Goal: Task Accomplishment & Management: Complete application form

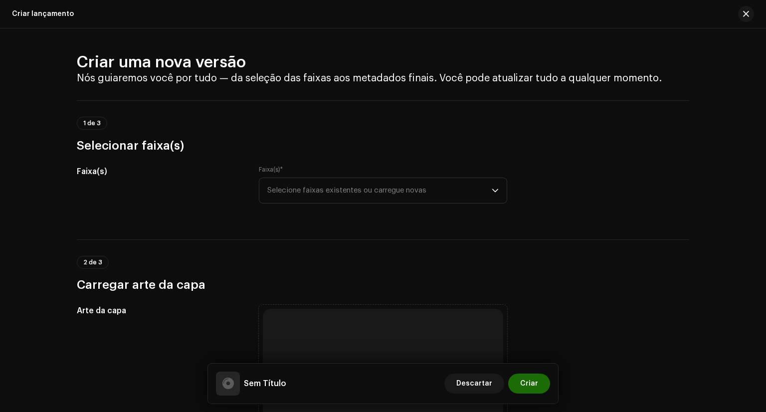
click at [385, 213] on div "Faixa(s) * Selecione faixas existentes ou carregue novas" at bounding box center [383, 191] width 248 height 50
click at [387, 203] on p-select "Selecione faixas existentes ou carregue novas" at bounding box center [383, 190] width 248 height 26
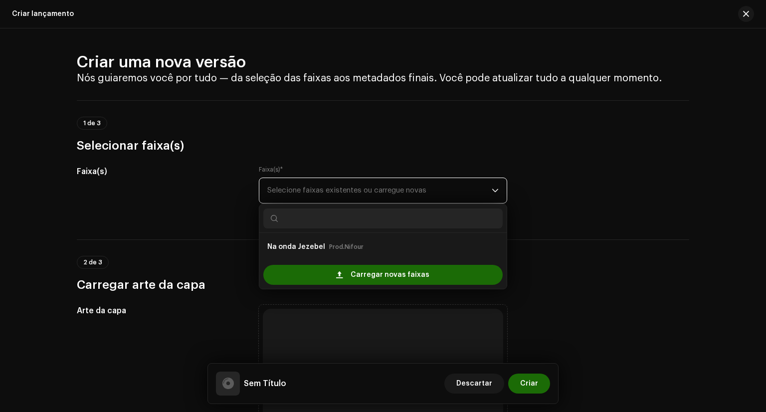
click at [392, 190] on font "Selecione faixas existentes ou carregue novas" at bounding box center [346, 189] width 159 height 7
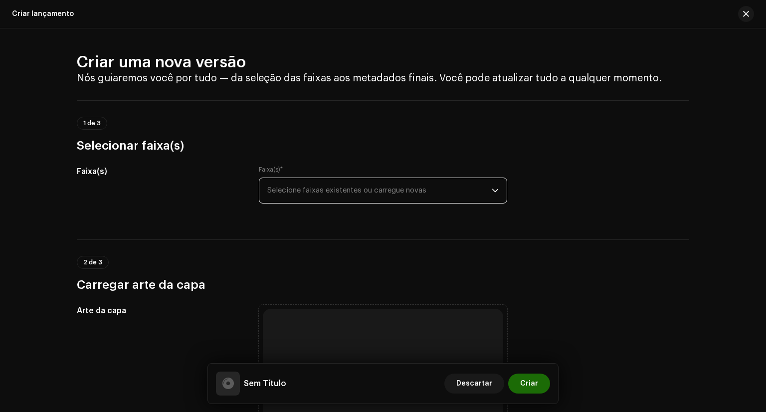
click at [392, 190] on font "Selecione faixas existentes ou carregue novas" at bounding box center [346, 189] width 159 height 7
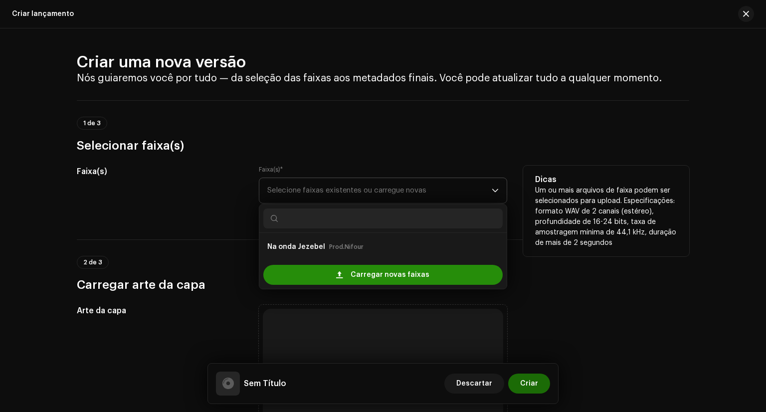
click at [363, 269] on span "Carregar novas faixas" at bounding box center [389, 275] width 79 height 20
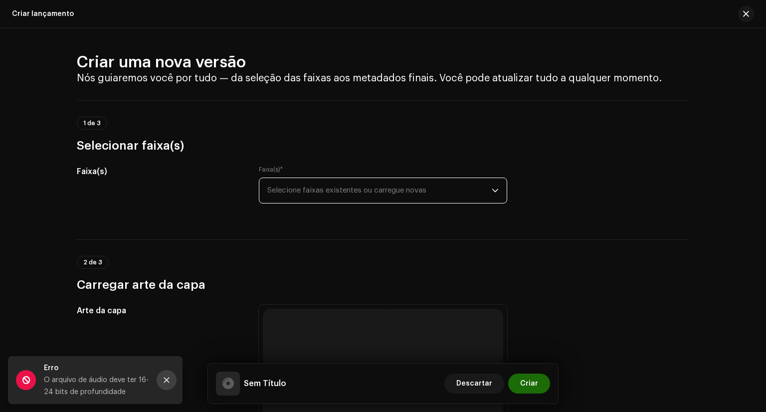
click at [169, 384] on button "Fechar" at bounding box center [167, 380] width 20 height 20
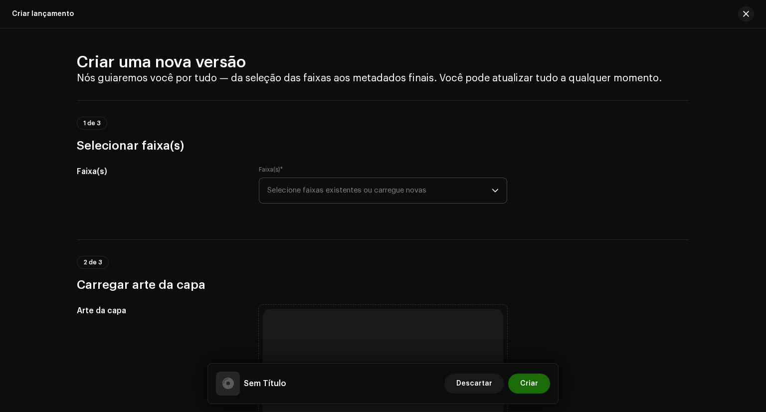
click at [375, 199] on span "Selecione faixas existentes ou carregue novas" at bounding box center [379, 190] width 224 height 25
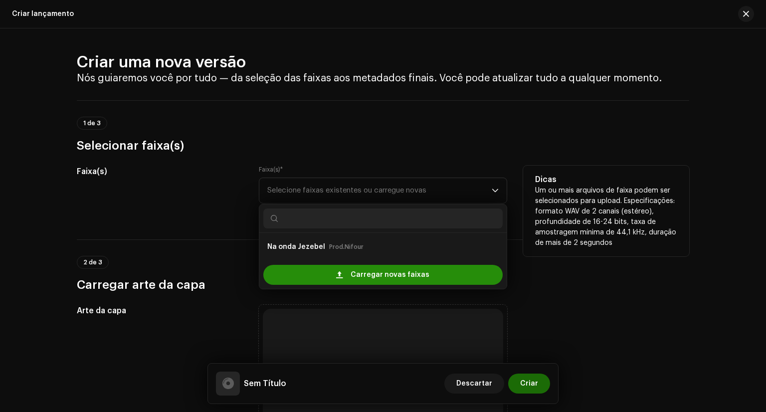
click at [339, 281] on div "Carregar novas faixas" at bounding box center [382, 275] width 239 height 20
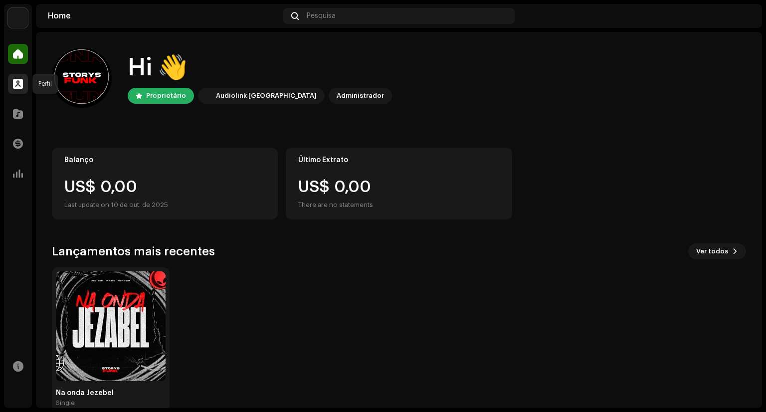
click at [16, 84] on span at bounding box center [18, 84] width 10 height 8
click at [28, 84] on div "Perfil" at bounding box center [18, 84] width 28 height 28
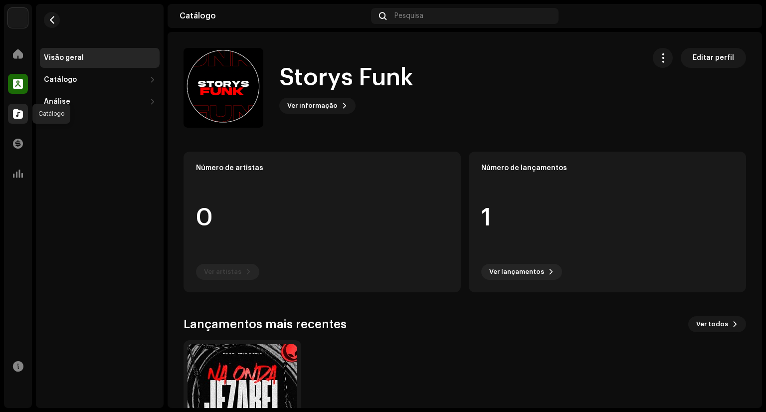
click at [15, 114] on span at bounding box center [18, 114] width 10 height 8
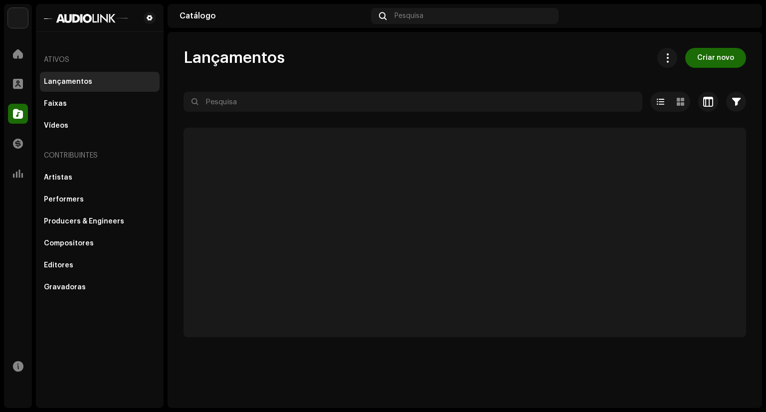
click at [686, 61] on div "Criar novo" at bounding box center [697, 58] width 97 height 20
click at [694, 54] on button "Criar novo" at bounding box center [715, 58] width 61 height 20
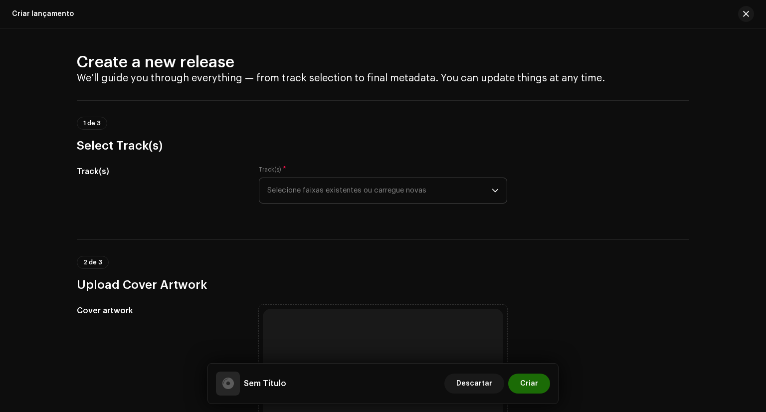
click at [404, 202] on span "Selecione faixas existentes ou carregue novas" at bounding box center [379, 190] width 224 height 25
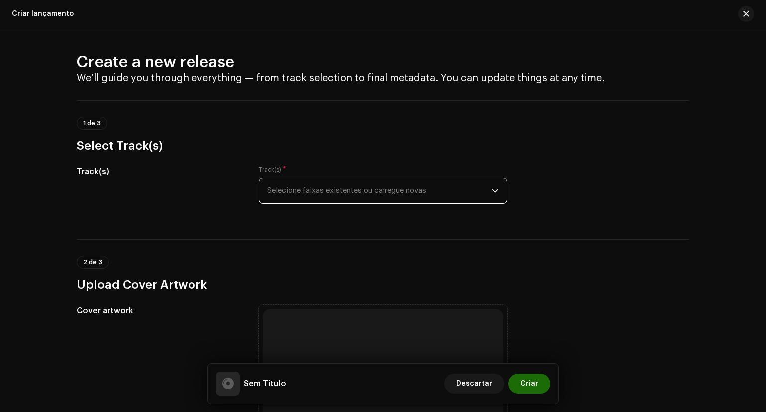
click at [337, 186] on span "Selecione faixas existentes ou carregue novas" at bounding box center [379, 190] width 224 height 25
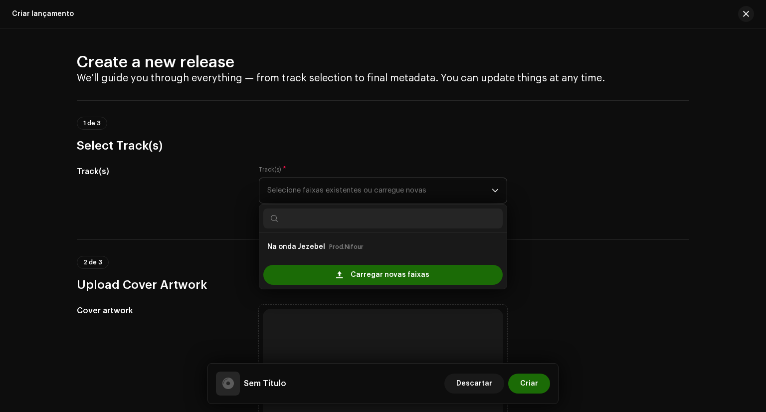
drag, startPoint x: 337, startPoint y: 199, endPoint x: 334, endPoint y: 262, distance: 63.4
click at [334, 262] on div "Carregar novas faixas" at bounding box center [382, 275] width 247 height 28
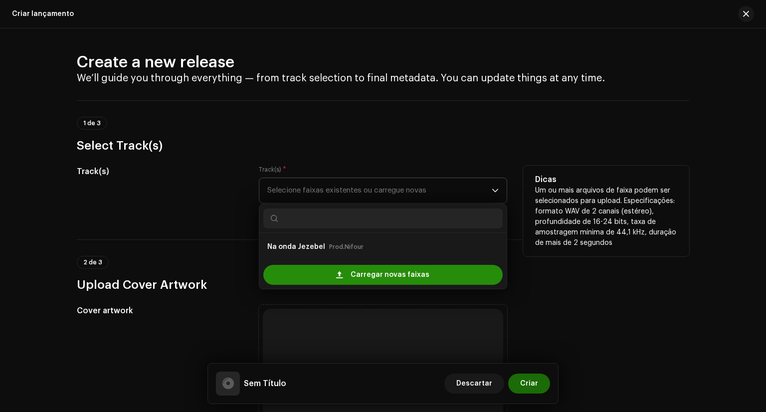
click at [334, 266] on div "Carregar novas faixas" at bounding box center [382, 275] width 239 height 20
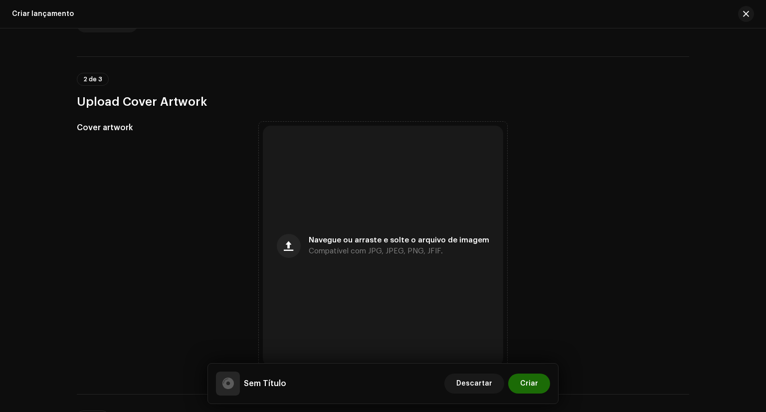
scroll to position [339, 0]
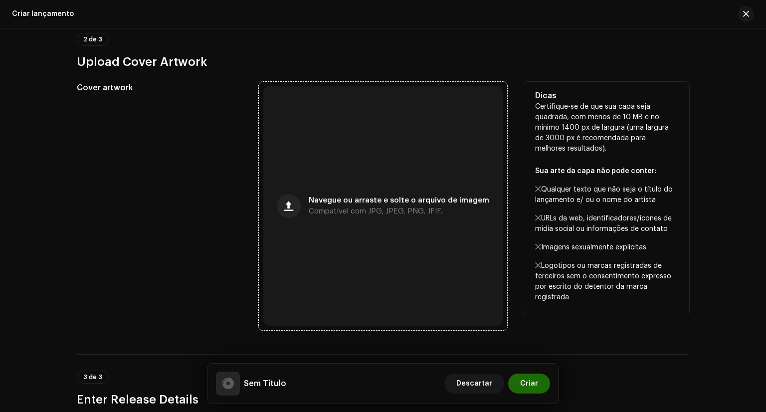
click at [379, 230] on div "Navegue ou arraste e solte o arquivo de imagem Compatível com JPG, JPEG, PNG, J…" at bounding box center [383, 206] width 240 height 240
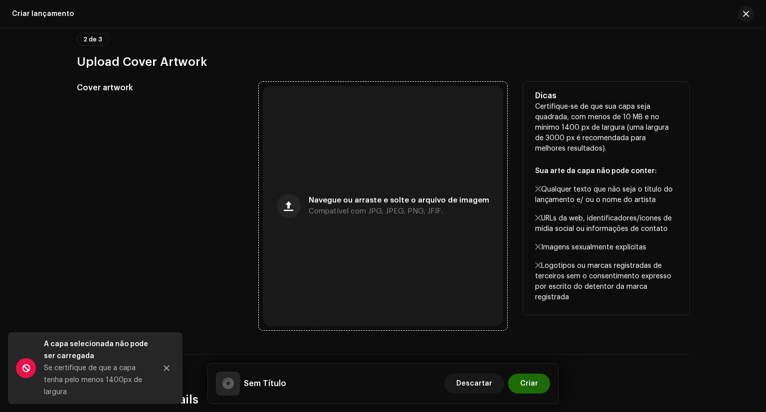
click at [335, 170] on div "Navegue ou arraste e solte o arquivo de imagem Compatível com JPG, JPEG, PNG, J…" at bounding box center [383, 206] width 240 height 240
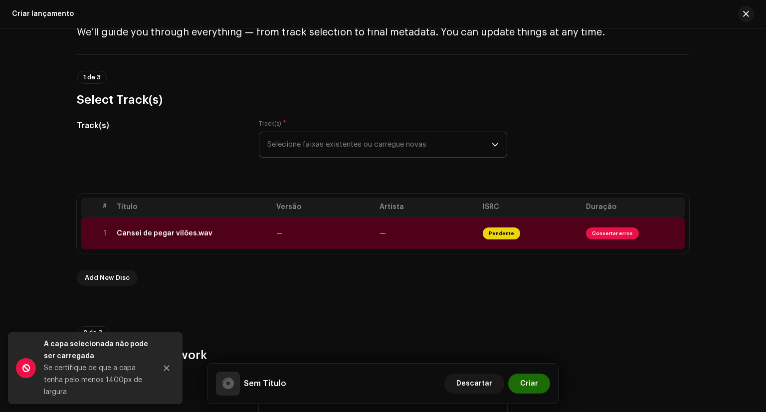
scroll to position [50, 0]
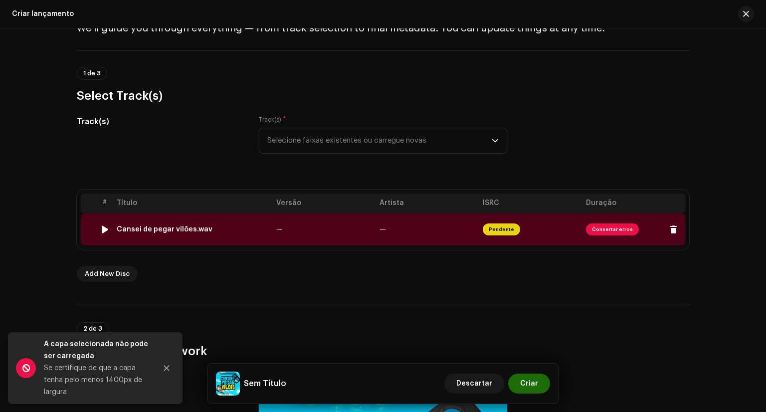
click at [103, 224] on img at bounding box center [104, 229] width 13 height 13
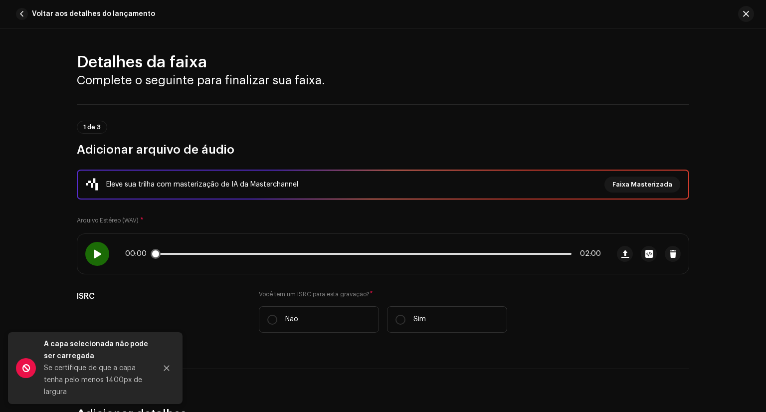
click at [97, 248] on div at bounding box center [97, 254] width 24 height 24
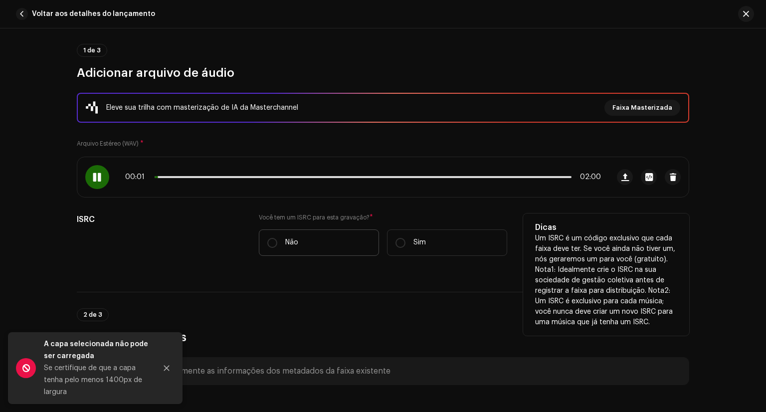
scroll to position [100, 0]
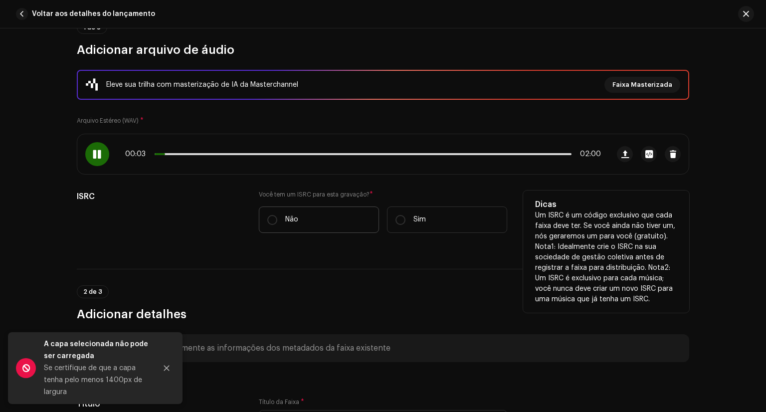
click at [276, 222] on label "Não" at bounding box center [319, 219] width 120 height 26
click at [276, 222] on input "Não" at bounding box center [272, 220] width 10 height 10
radio input "true"
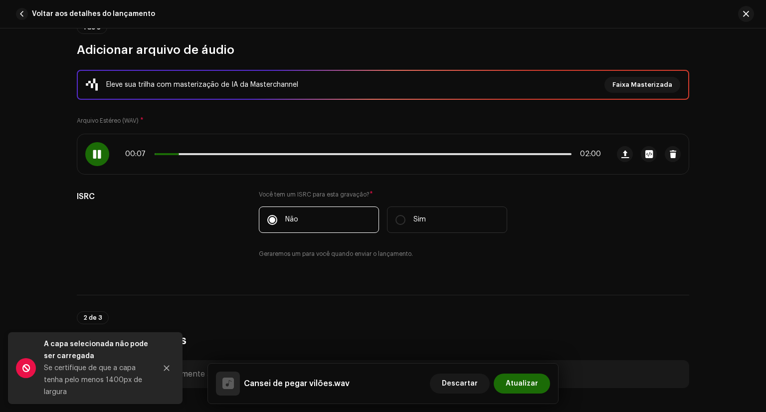
click at [545, 321] on div "2 de 3 Adicionar detalhes" at bounding box center [383, 329] width 612 height 37
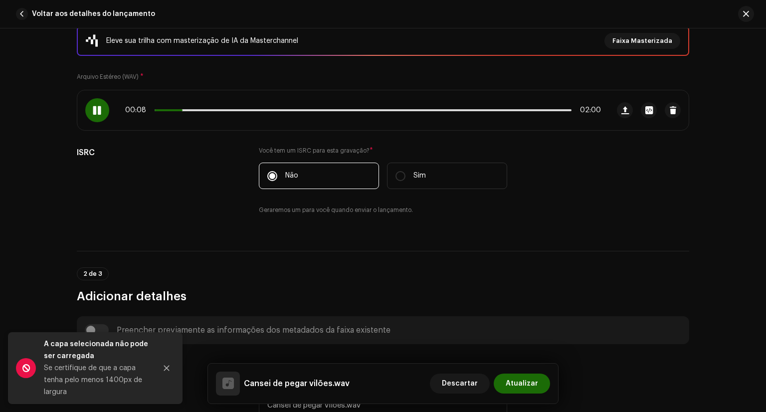
scroll to position [150, 0]
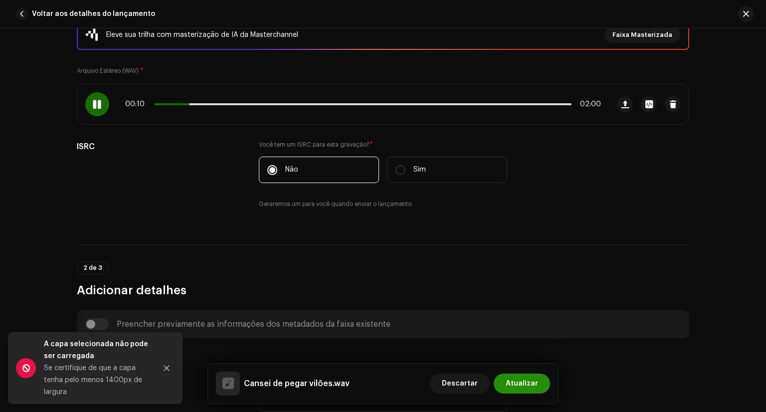
click at [525, 385] on span "Atualizar" at bounding box center [522, 383] width 32 height 20
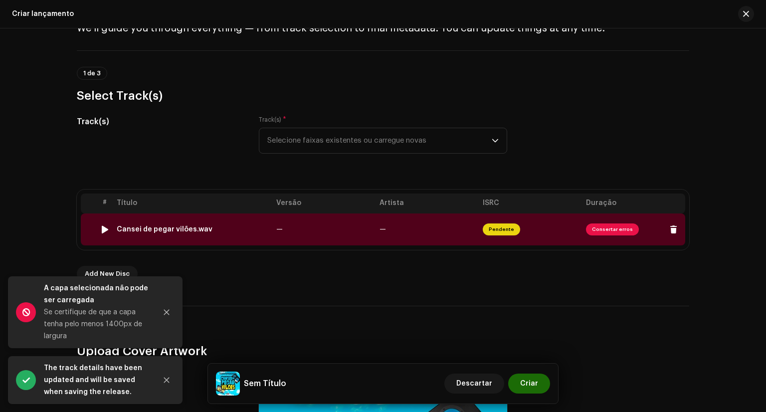
click at [497, 228] on span "Pendente" at bounding box center [501, 229] width 37 height 12
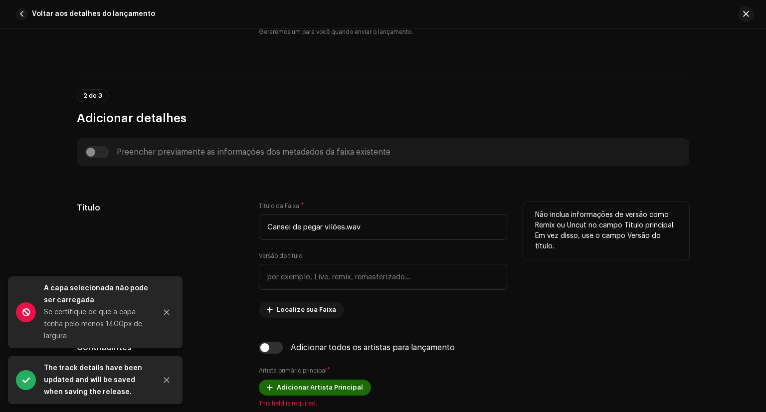
scroll to position [399, 0]
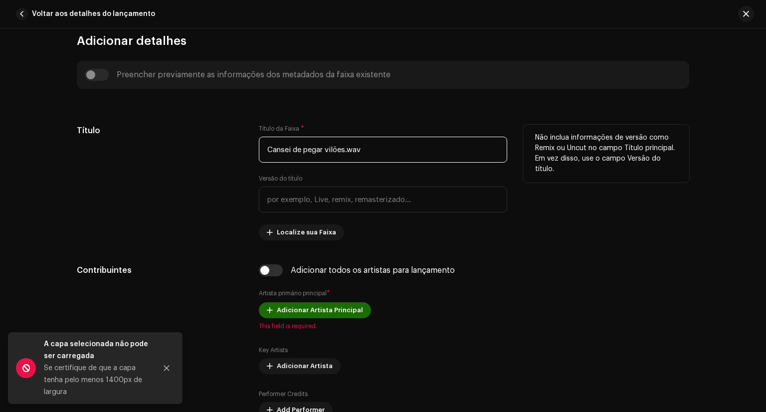
drag, startPoint x: 370, startPoint y: 146, endPoint x: 347, endPoint y: 150, distance: 23.8
click at [347, 150] on input "Cansei de pegar vilões.wav" at bounding box center [383, 150] width 248 height 26
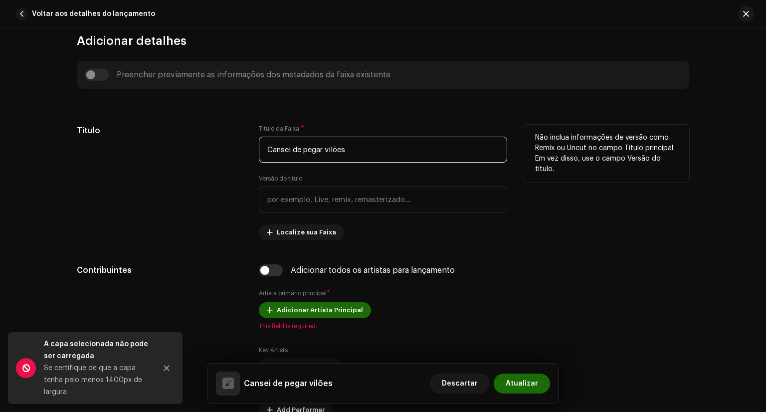
type input "Cansei de pegar vilões"
click at [329, 169] on div "Título da Faixa * Cansei de pegar vilões Versão do título Localize sua Faixa" at bounding box center [383, 183] width 248 height 116
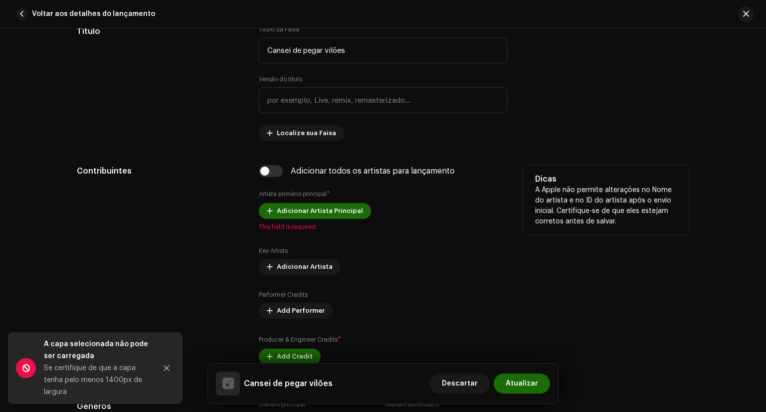
scroll to position [499, 0]
click at [278, 171] on input "checkbox" at bounding box center [271, 171] width 24 height 12
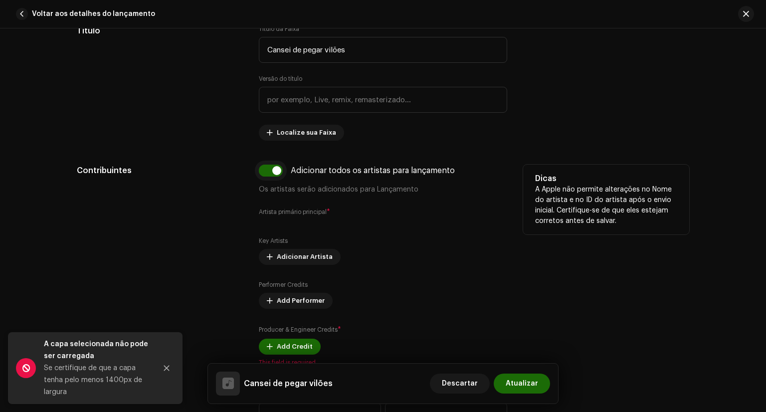
click at [275, 170] on input "checkbox" at bounding box center [271, 171] width 24 height 12
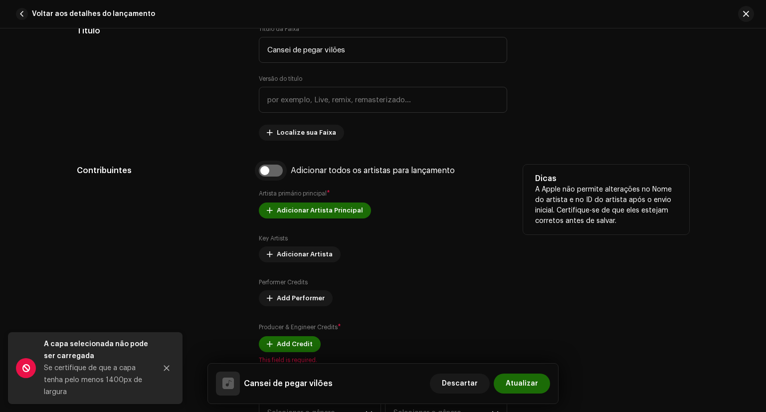
click at [275, 171] on input "checkbox" at bounding box center [271, 171] width 24 height 12
checkbox input "true"
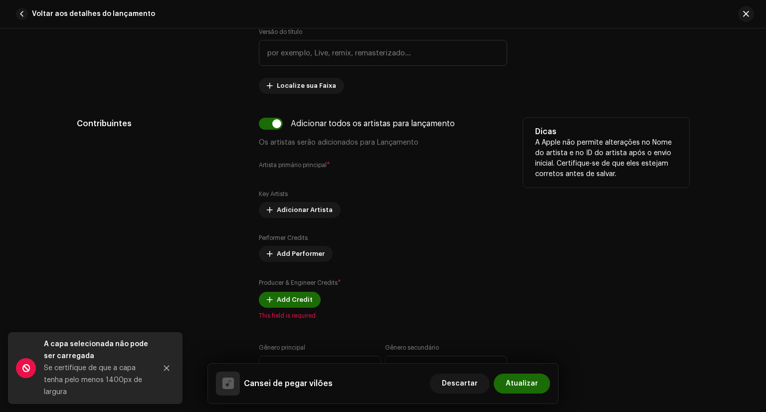
scroll to position [548, 0]
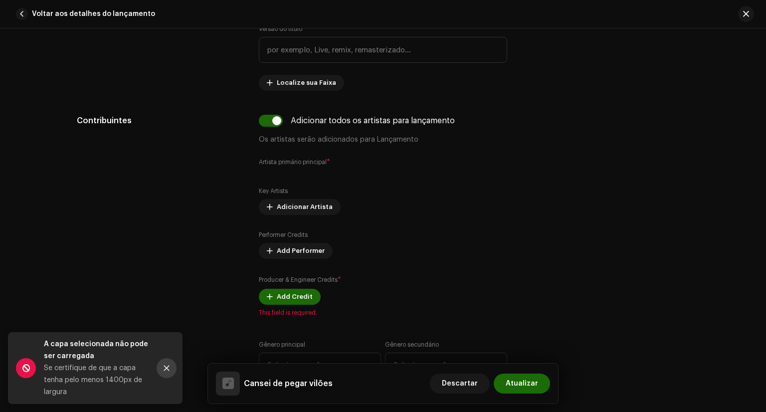
click at [167, 365] on icon "Close" at bounding box center [166, 367] width 7 height 7
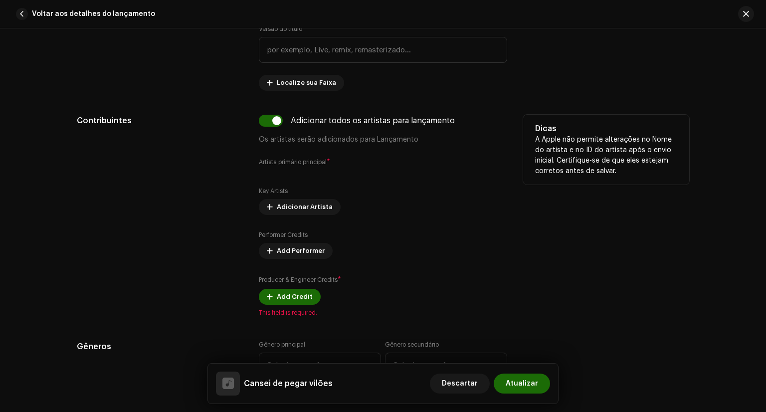
click at [686, 265] on div "Dicas A Apple não permite alterações no Nome do artista e no ID do artista após…" at bounding box center [606, 216] width 166 height 202
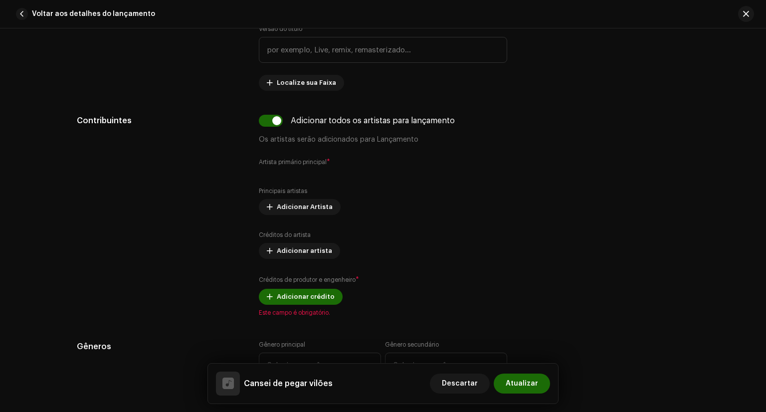
click at [706, 192] on div "Detalhes da faixa Complete o seguinte para finalizar sua faixa. 1 de 3 Adiciona…" at bounding box center [383, 219] width 766 height 383
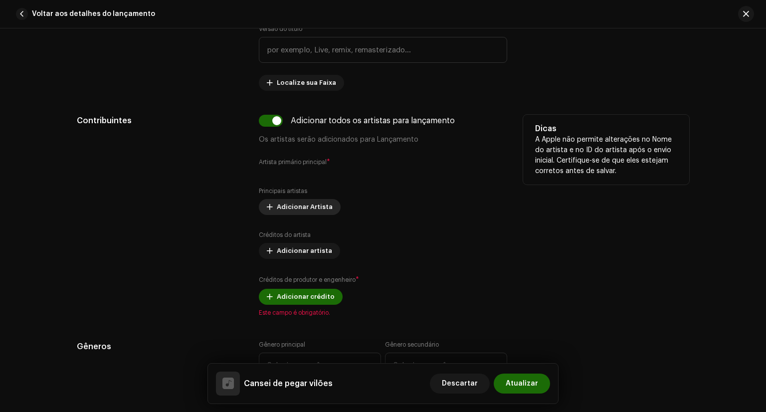
click at [305, 206] on font "Adicionar Artista" at bounding box center [305, 206] width 56 height 6
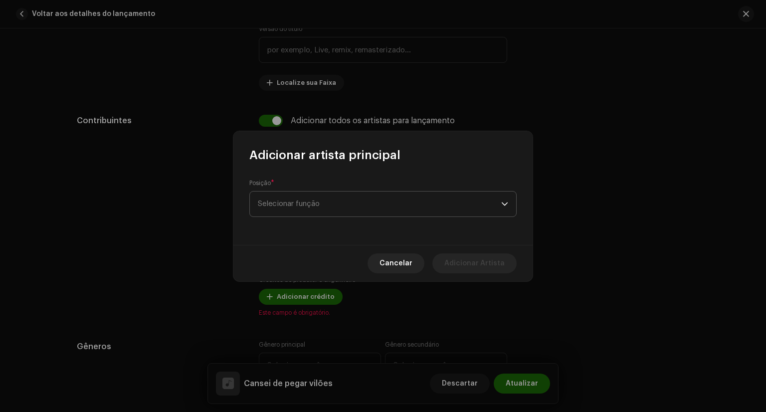
click at [342, 208] on span "Selecionar função" at bounding box center [379, 203] width 243 height 25
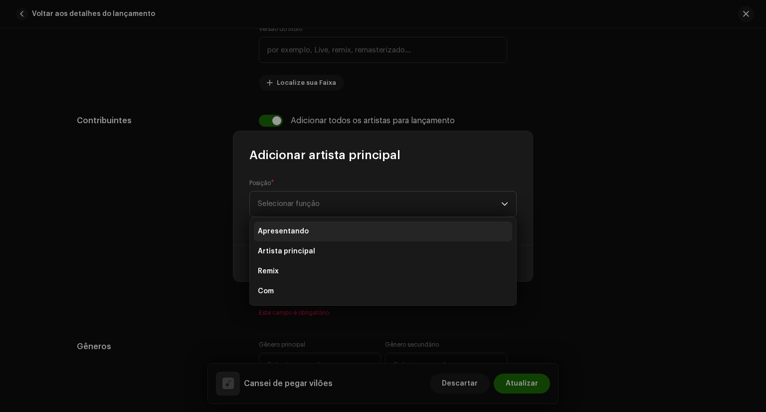
click at [305, 235] on li "Apresentando" at bounding box center [383, 231] width 258 height 20
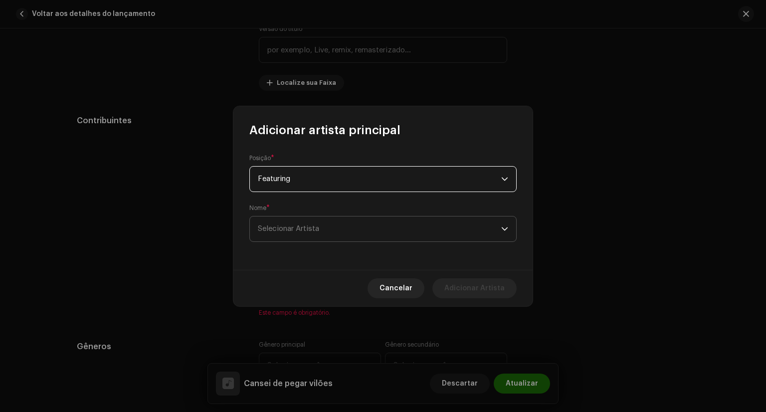
click at [306, 226] on span "Selecionar Artista" at bounding box center [288, 228] width 61 height 7
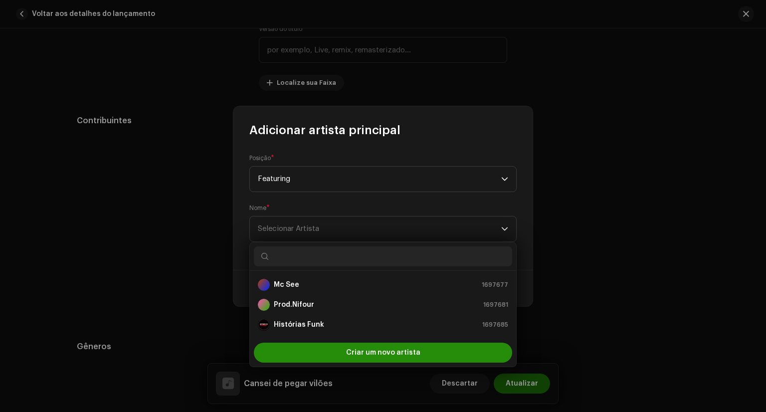
click at [326, 348] on div "Criar um novo artista" at bounding box center [383, 353] width 258 height 20
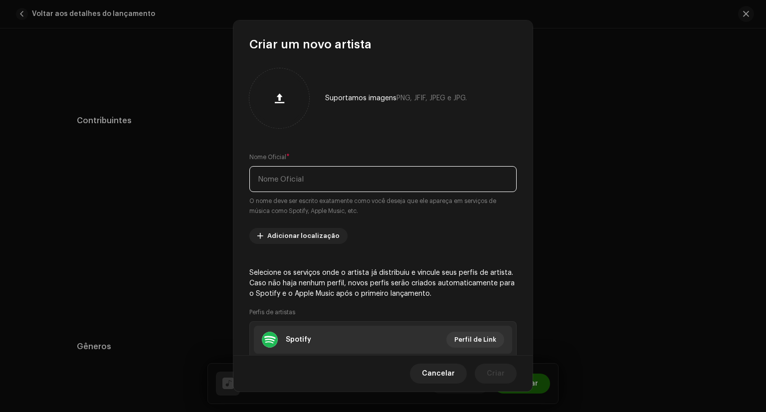
click at [314, 182] on input "text" at bounding box center [382, 179] width 267 height 26
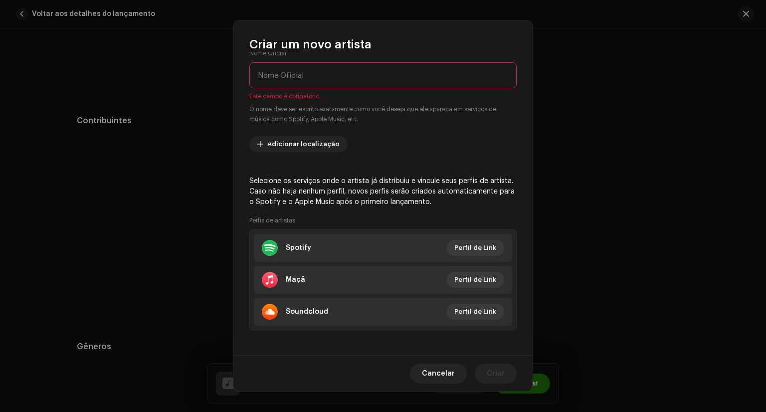
scroll to position [107, 0]
